Goal: Find contact information: Find contact information

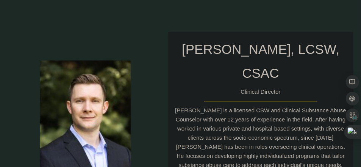
scroll to position [354, 0]
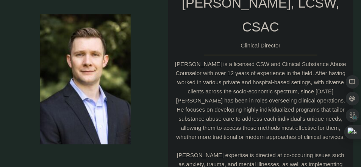
drag, startPoint x: 138, startPoint y: 83, endPoint x: 115, endPoint y: 18, distance: 68.7
click at [113, 18] on div at bounding box center [77, 58] width 138 height 187
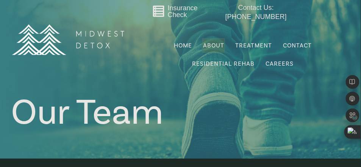
scroll to position [0, 0]
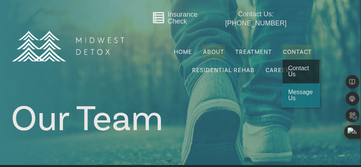
click at [307, 72] on span "Contact Us" at bounding box center [299, 71] width 21 height 13
